Goal: Find specific page/section: Find specific page/section

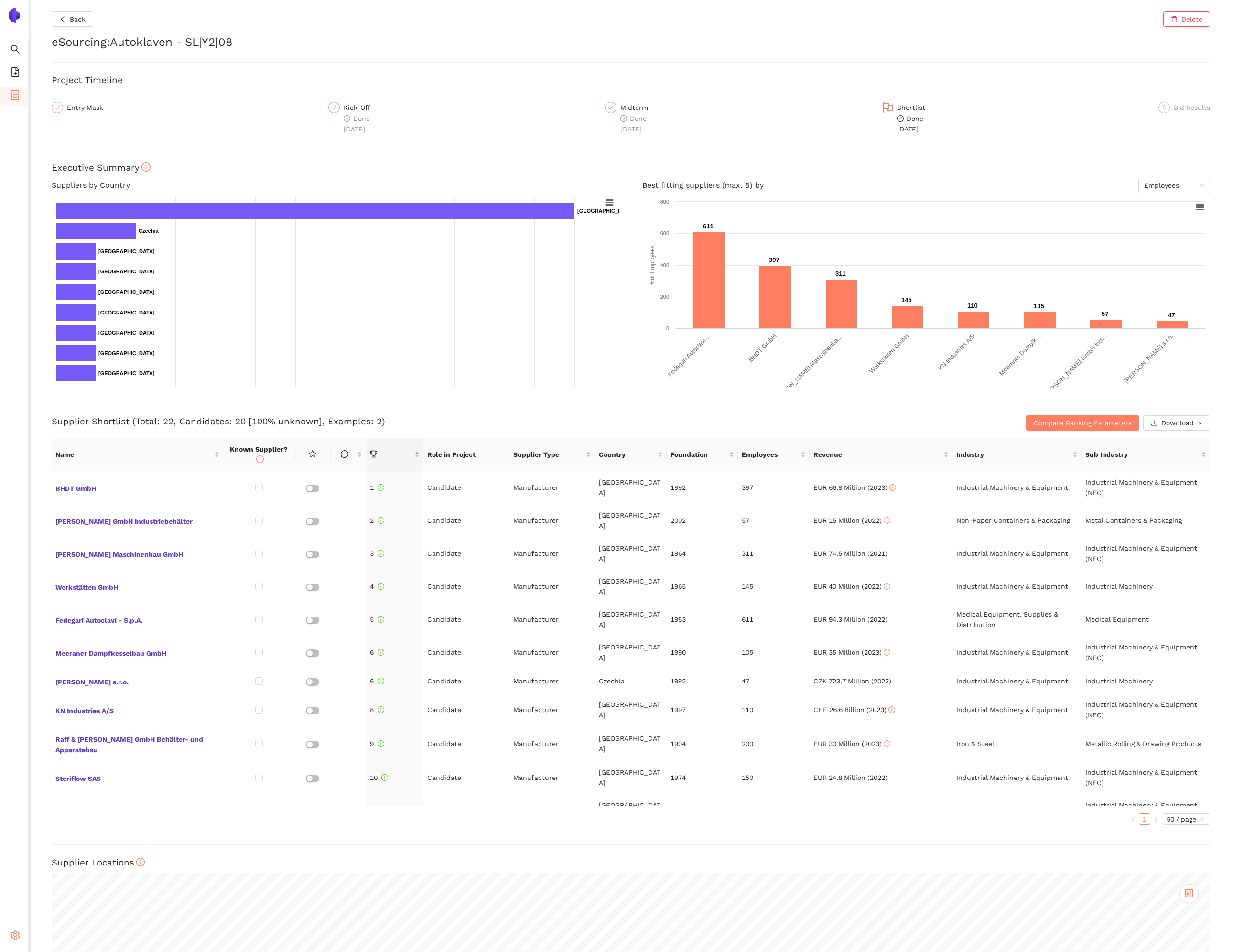
click at [15, 940] on span "setting" at bounding box center [15, 936] width 9 height 19
click at [65, 871] on li "Internal Area" at bounding box center [68, 867] width 79 height 19
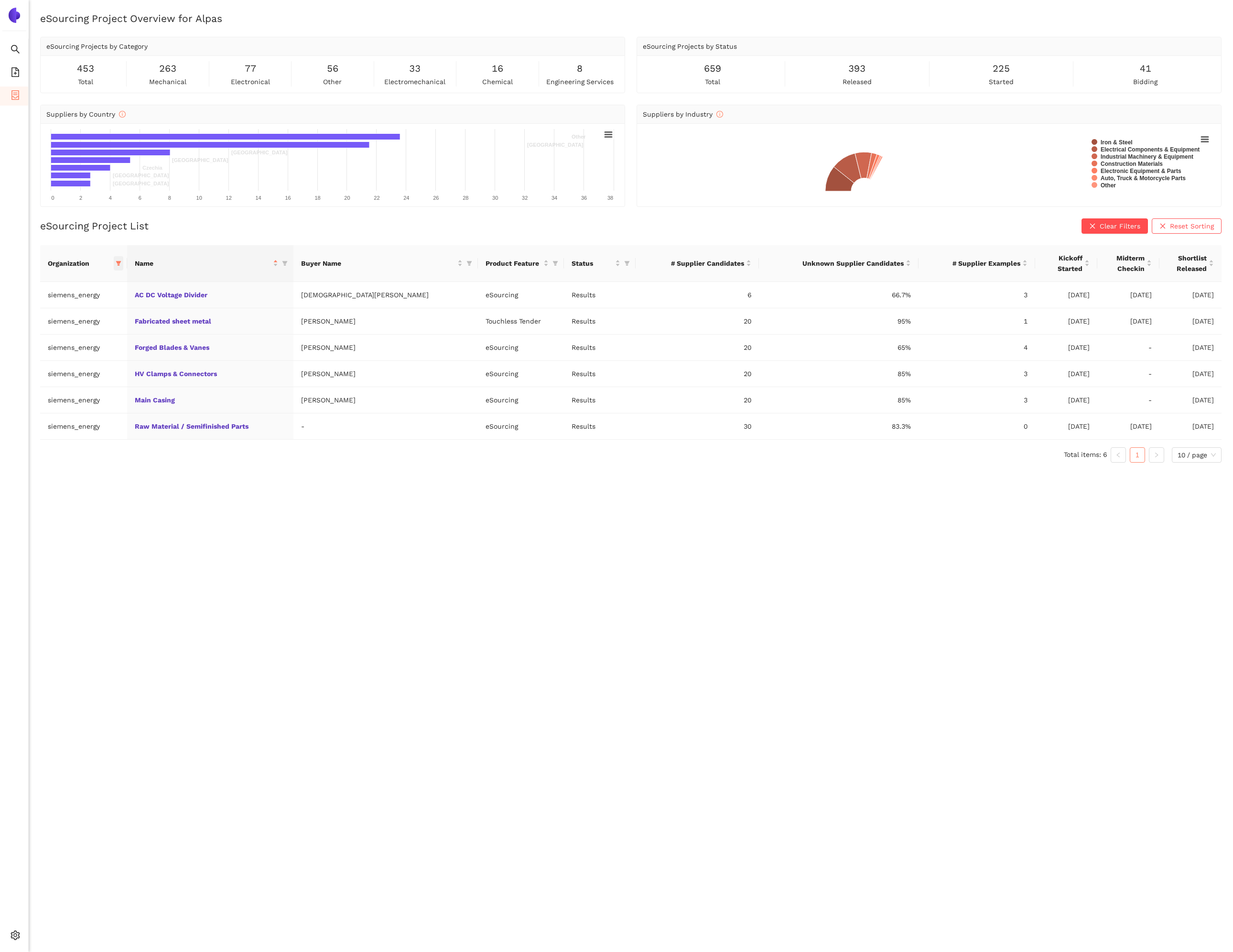
click at [123, 269] on span at bounding box center [118, 263] width 9 height 15
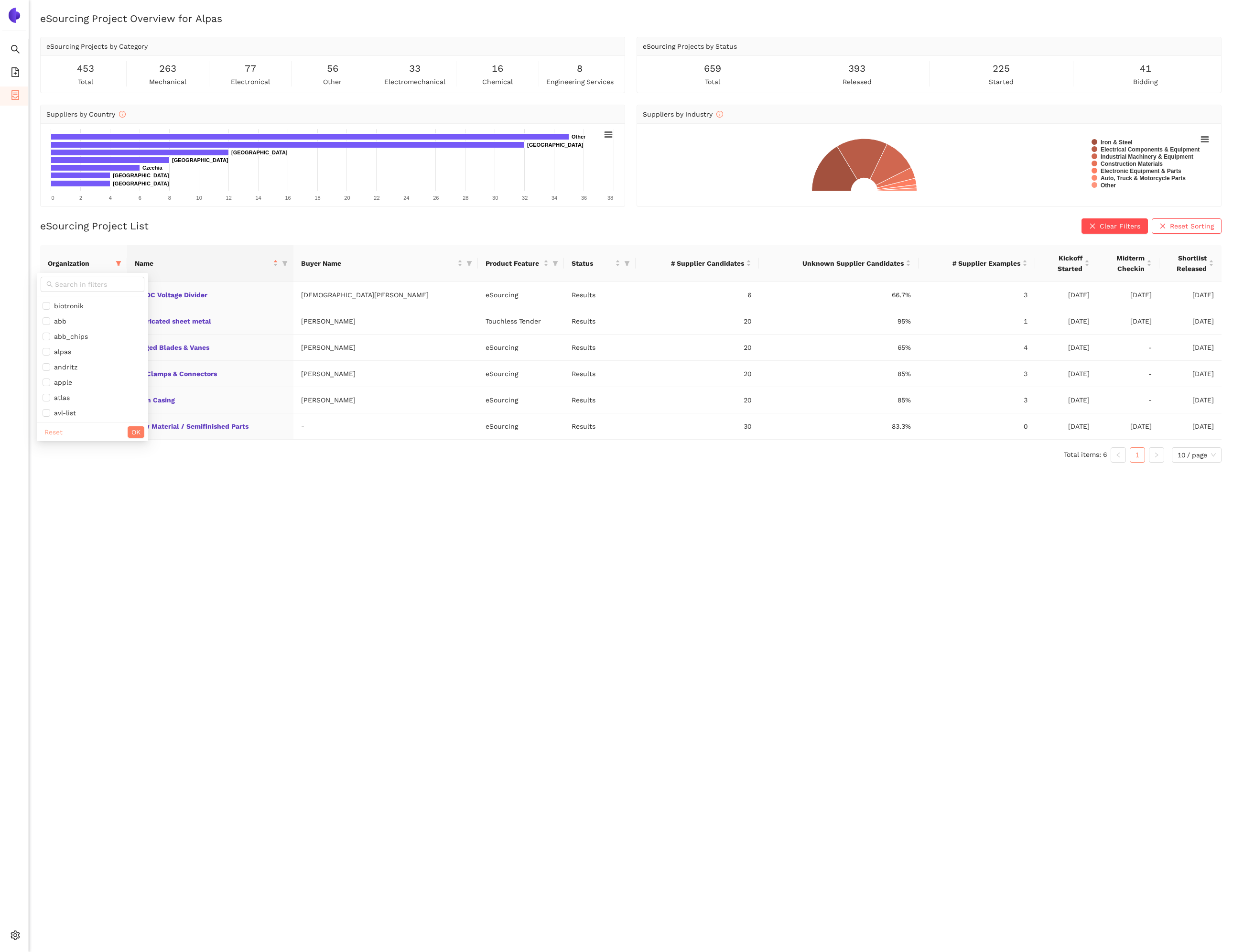
click at [58, 434] on span "Reset" at bounding box center [54, 432] width 18 height 11
checkbox input "false"
click at [66, 277] on span at bounding box center [92, 285] width 104 height 15
type input "trox"
click at [66, 306] on span "trox" at bounding box center [84, 306] width 83 height 11
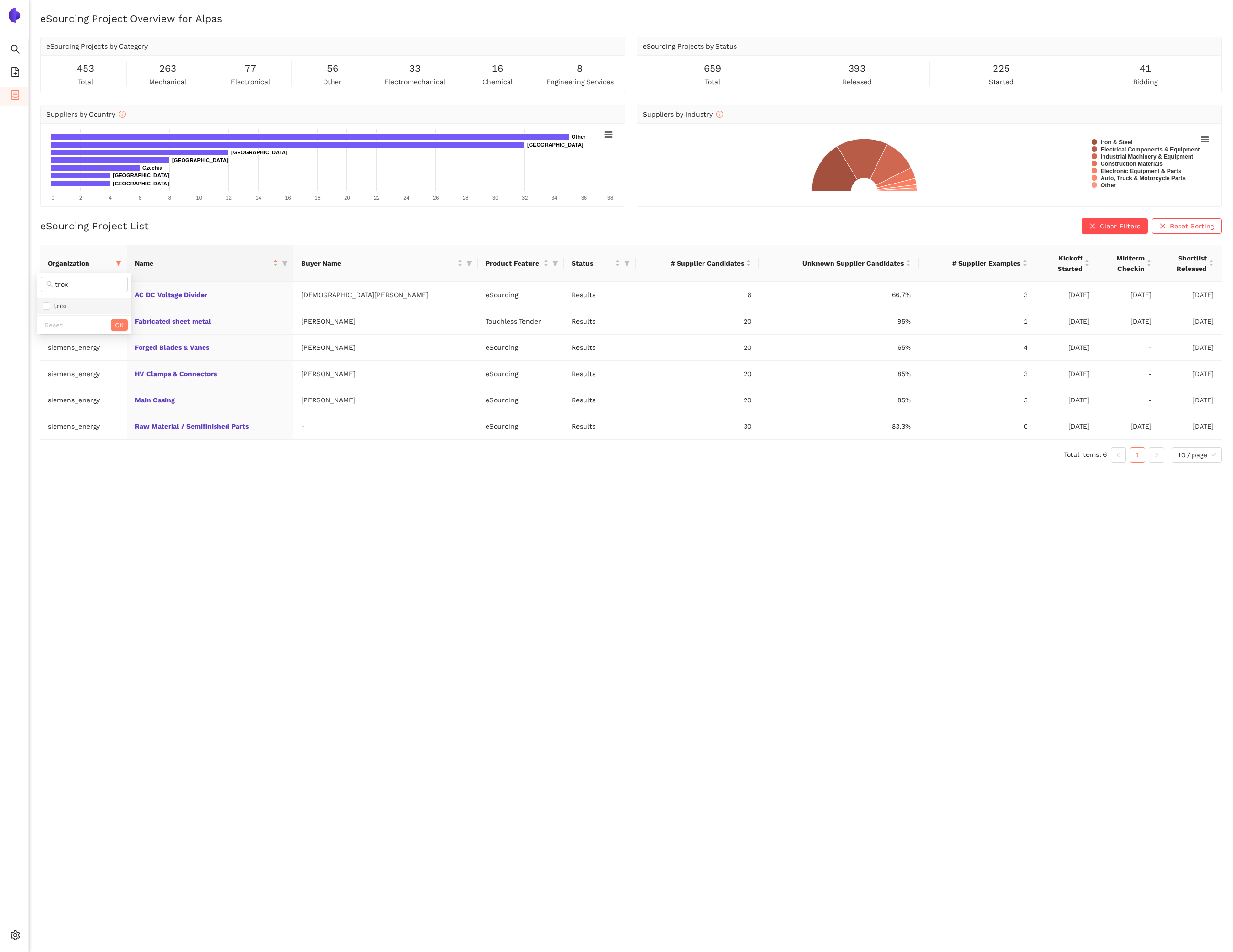
checkbox input "true"
click at [115, 322] on span "OK" at bounding box center [119, 325] width 9 height 11
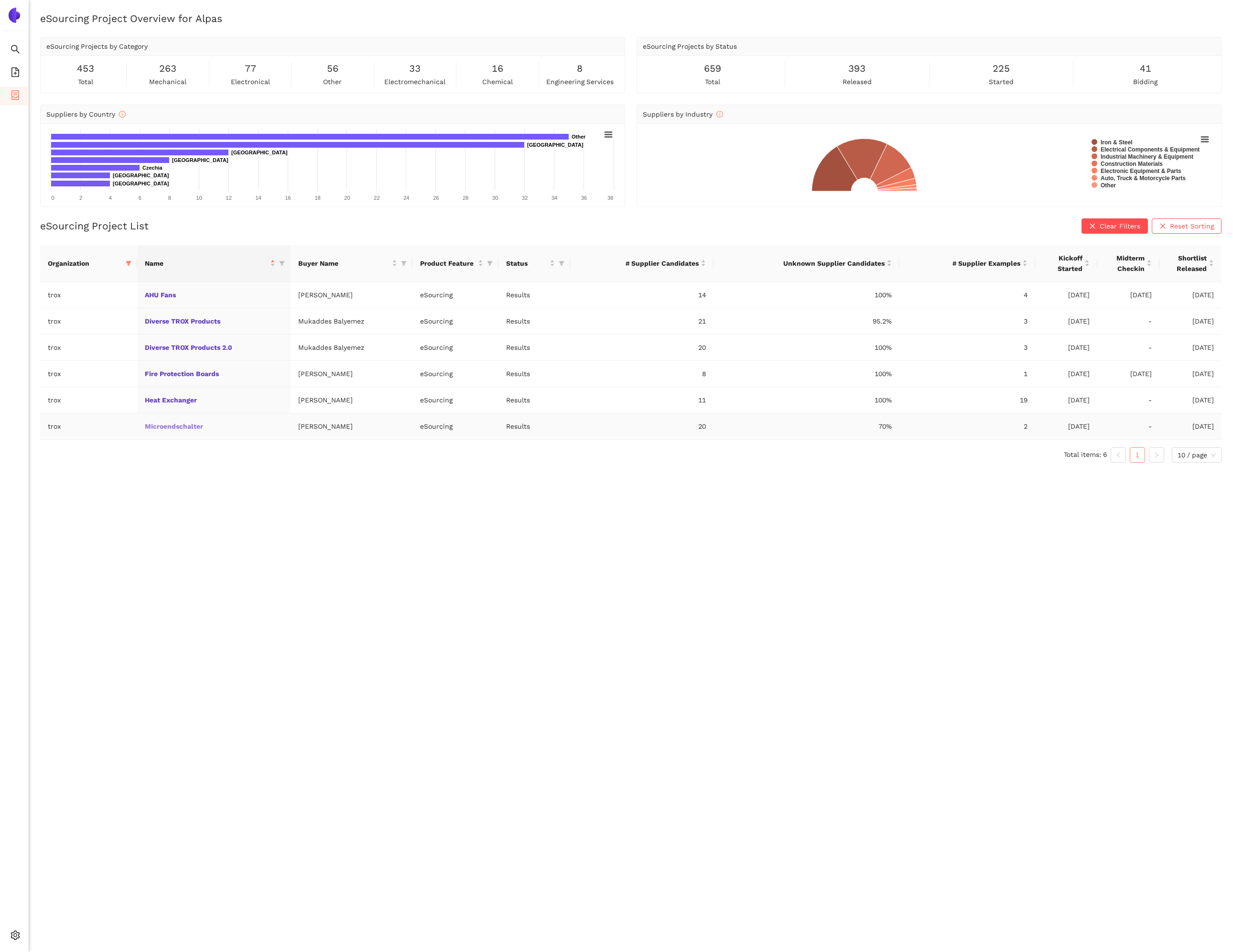
click at [0, 0] on link "Microendschalter" at bounding box center [0, 0] width 0 height 0
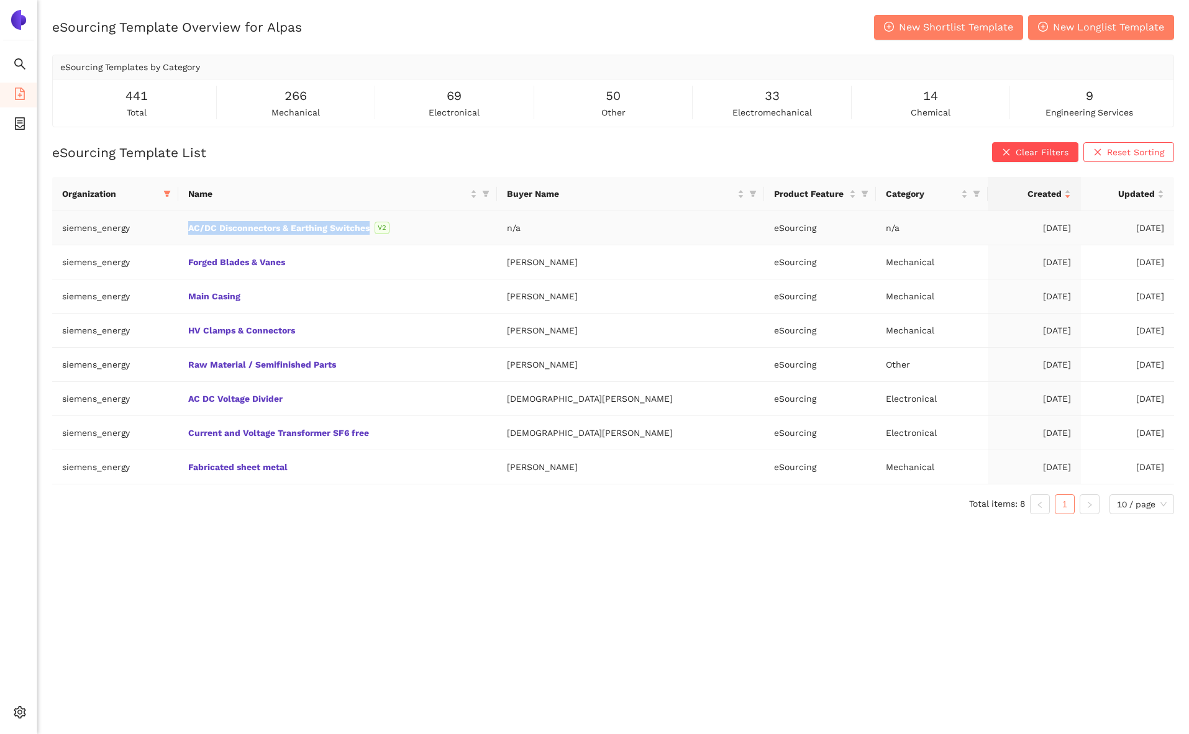
drag, startPoint x: 197, startPoint y: 232, endPoint x: 378, endPoint y: 239, distance: 181.6
click at [378, 239] on tr "siemens_energy AC/DC Disconnectors & Earthing Switches V2 n/a eSourcing n/a [DA…" at bounding box center [613, 228] width 1122 height 34
copy tr "AC/DC Disconnectors & Earthing Switches"
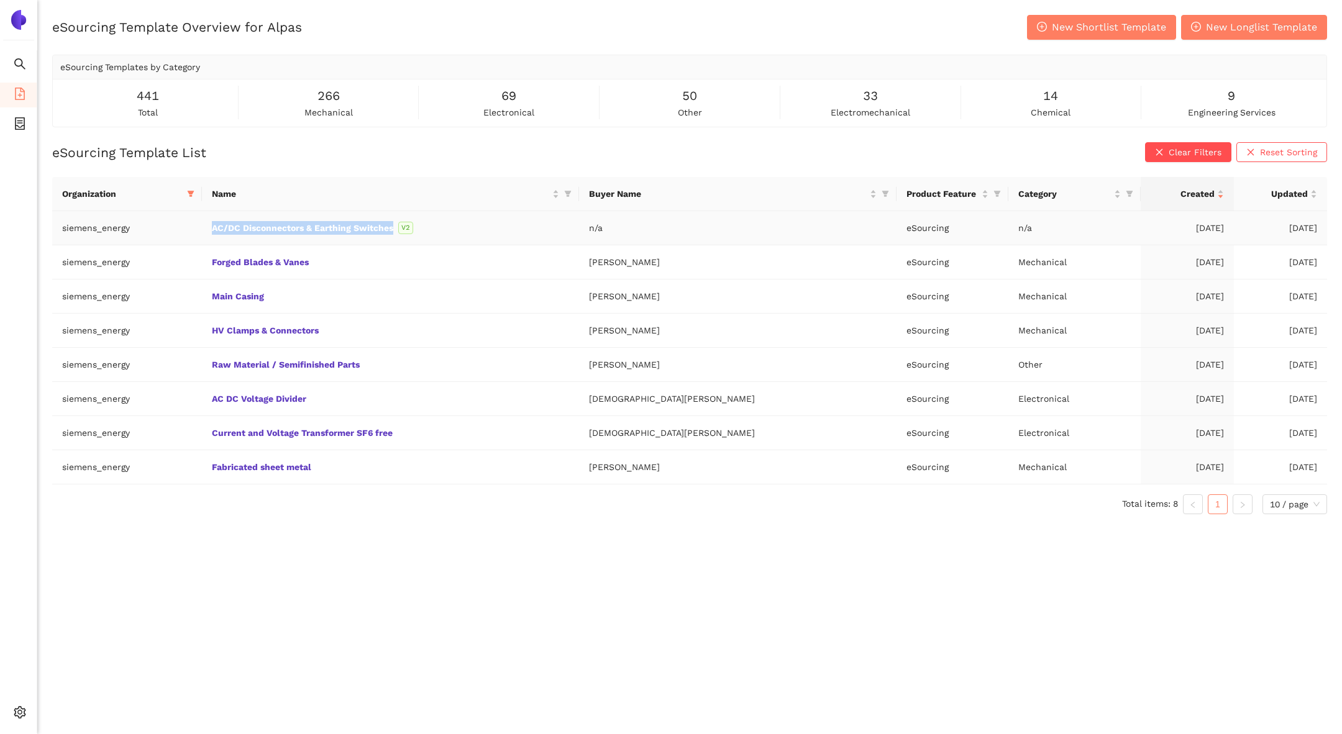
copy tr "AC/DC Disconnectors & Earthing Switches"
click at [18, 128] on icon "container" at bounding box center [20, 123] width 10 height 12
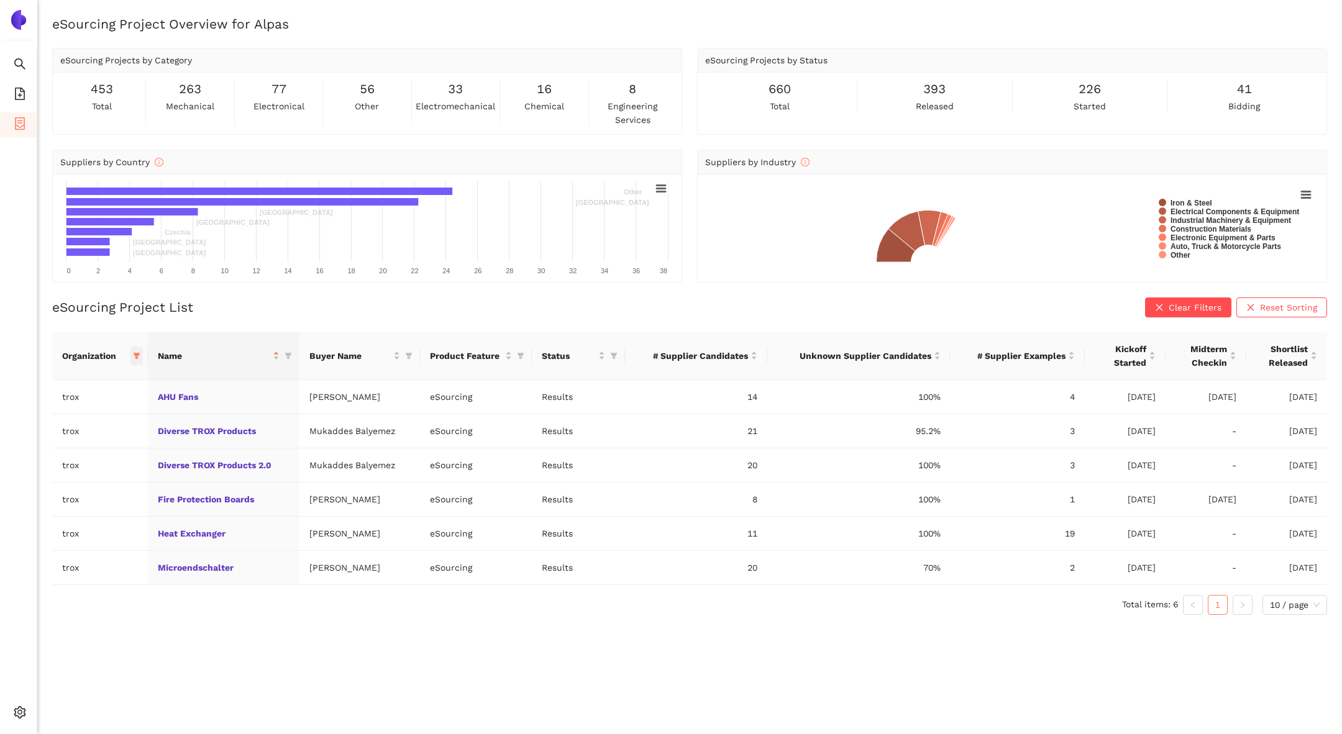
click at [137, 353] on icon "filter" at bounding box center [137, 356] width 7 height 6
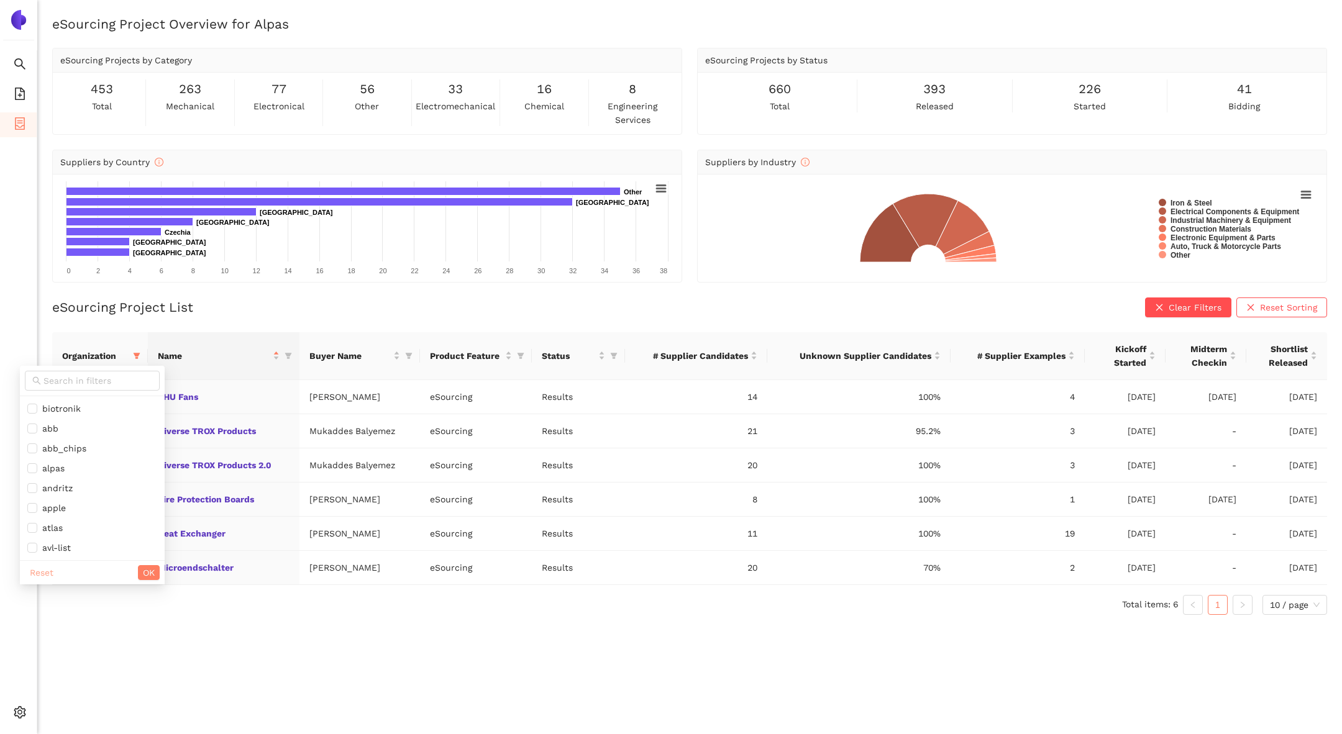
click at [44, 575] on span "Reset" at bounding box center [42, 573] width 24 height 14
checkbox input "false"
click at [73, 372] on span at bounding box center [92, 381] width 135 height 20
click at [73, 373] on span at bounding box center [92, 381] width 135 height 20
type input "siem"
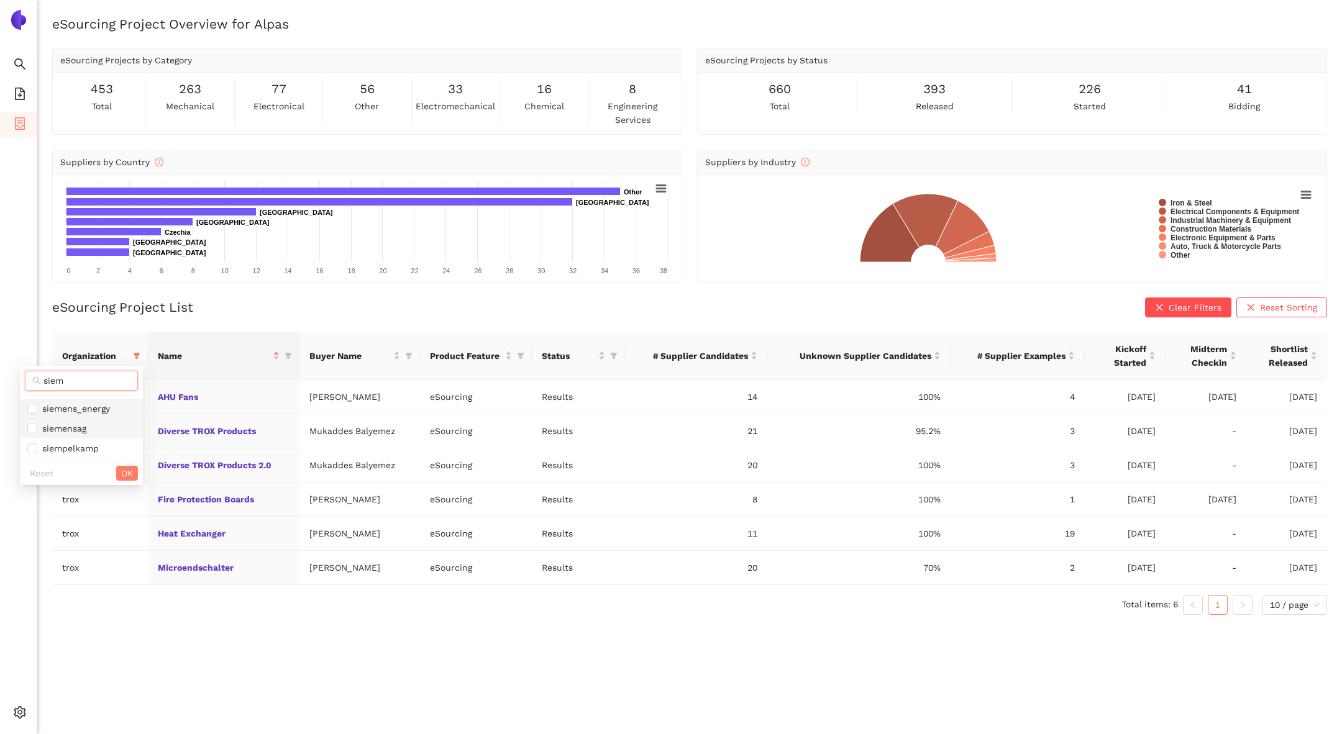
click at [86, 402] on span "siemens_energy" at bounding box center [81, 409] width 108 height 14
checkbox input "true"
click at [139, 476] on div "Reset OK" at bounding box center [81, 473] width 123 height 24
click at [132, 476] on button "OK" at bounding box center [127, 473] width 22 height 15
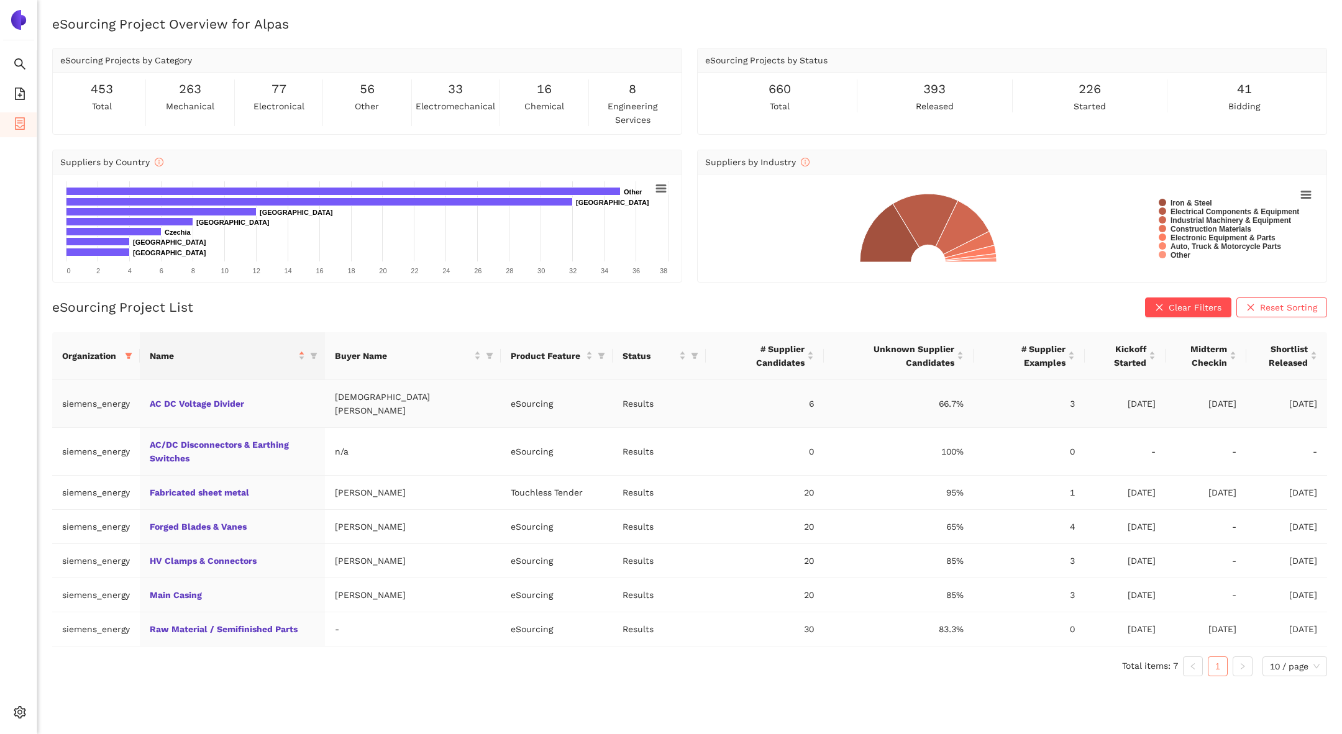
click at [280, 397] on td "AC DC Voltage Divider" at bounding box center [232, 404] width 185 height 48
drag, startPoint x: 347, startPoint y: 432, endPoint x: 149, endPoint y: 431, distance: 198.2
click at [148, 431] on td "AC/DC Disconnectors & Earthing Switches" at bounding box center [232, 452] width 185 height 48
copy link "AC/DC Disconnectors & Earthing Switches"
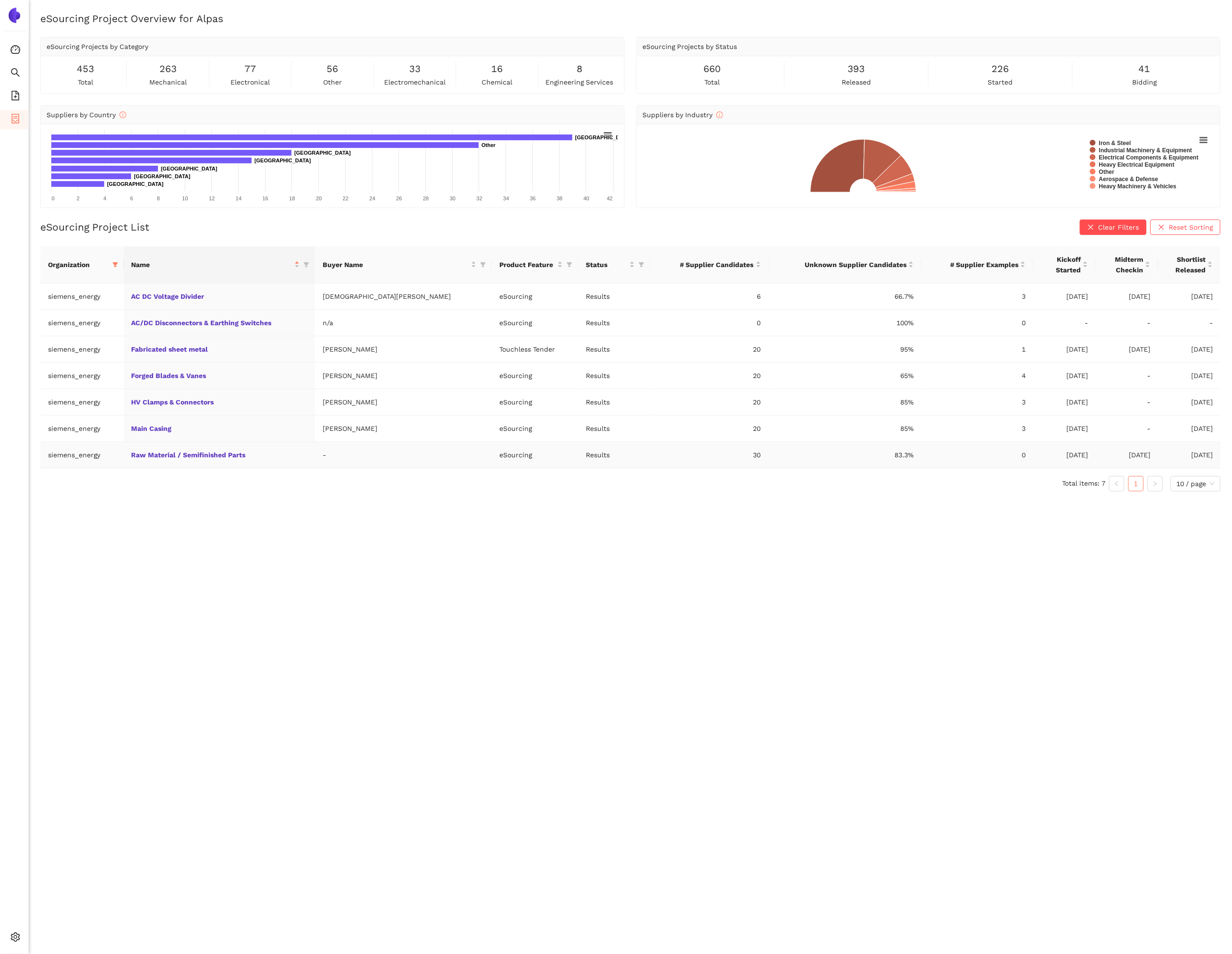
click at [373, 468] on td "-" at bounding box center [403, 455] width 177 height 26
drag, startPoint x: 373, startPoint y: 471, endPoint x: 465, endPoint y: 464, distance: 92.3
click at [465, 464] on tr "siemens_energy Raw Material / Semifinished Parts - eSourcing Results 30 83.3% 0…" at bounding box center [630, 455] width 1180 height 26
click at [492, 463] on td "eSourcing" at bounding box center [535, 455] width 87 height 26
drag, startPoint x: 907, startPoint y: 458, endPoint x: 727, endPoint y: 460, distance: 180.0
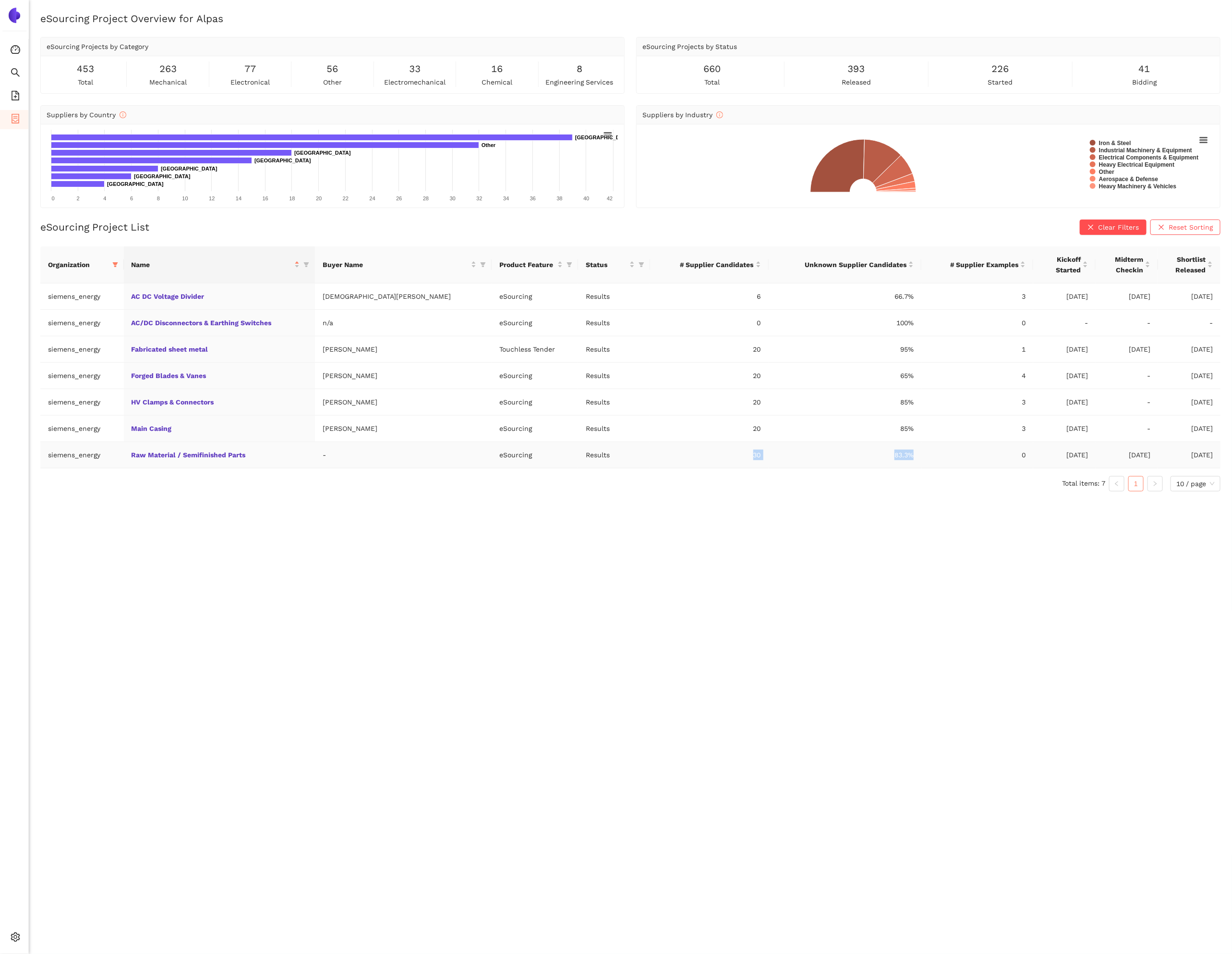
click at [727, 460] on tr "siemens_energy Raw Material / Semifinished Parts - eSourcing Results 30 83.3% 0…" at bounding box center [630, 455] width 1180 height 26
click at [727, 460] on td "30" at bounding box center [709, 455] width 118 height 26
drag, startPoint x: 237, startPoint y: 303, endPoint x: 138, endPoint y: 300, distance: 99.0
click at [138, 300] on td "AC DC Voltage Divider" at bounding box center [220, 297] width 192 height 26
drag, startPoint x: 299, startPoint y: 329, endPoint x: 137, endPoint y: 328, distance: 162.0
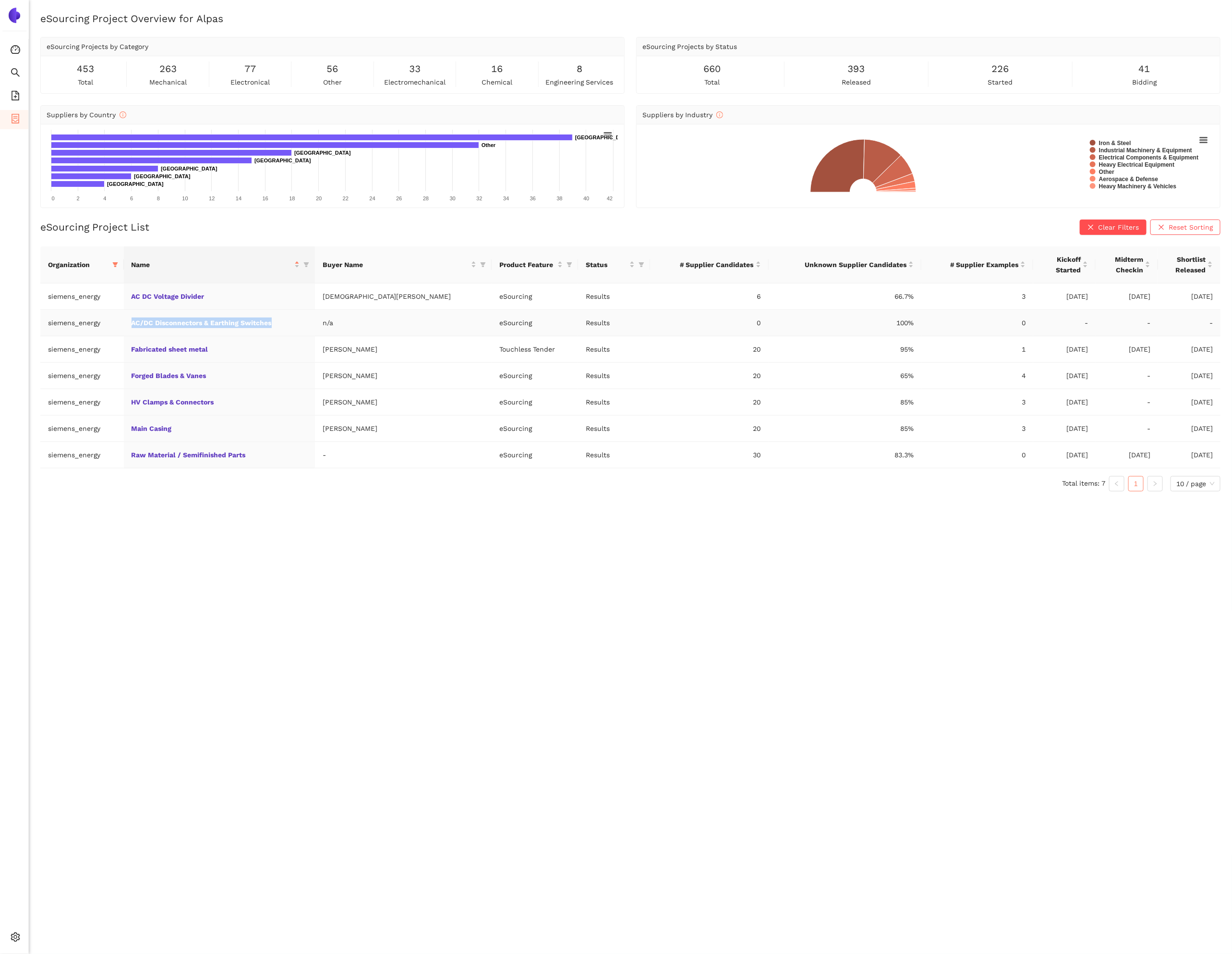
click at [137, 328] on td "AC/DC Disconnectors & Earthing Switches" at bounding box center [220, 323] width 192 height 26
copy link "AC/DC Disconnectors & Earthing Switches"
